Goal: Check status

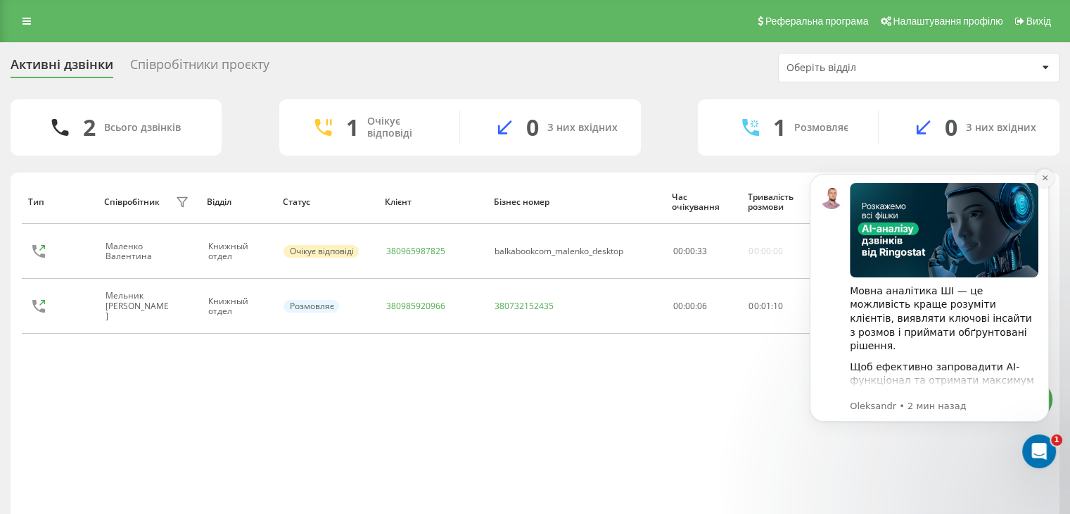
click at [1041, 177] on icon "Dismiss notification" at bounding box center [1045, 178] width 8 height 8
